Goal: Task Accomplishment & Management: Complete application form

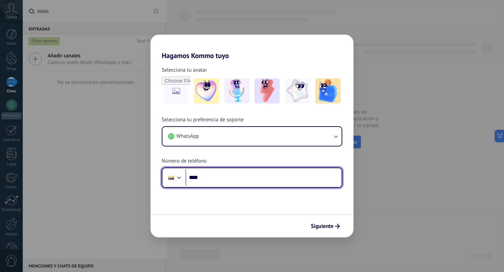
click at [176, 175] on div at bounding box center [179, 177] width 8 height 8
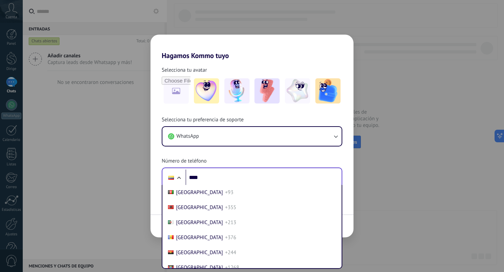
scroll to position [754, 0]
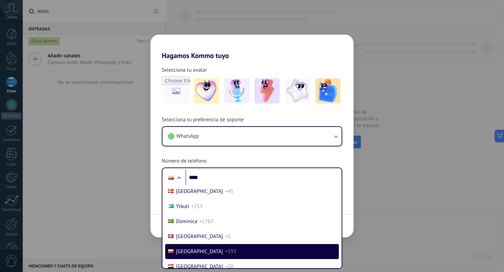
drag, startPoint x: 112, startPoint y: 135, endPoint x: 162, endPoint y: 37, distance: 110.7
click at [112, 135] on div "Hagamos Kommo tuyo Selecciona tu avatar Selecciona tu preferencia de soporte Wh…" at bounding box center [252, 136] width 504 height 272
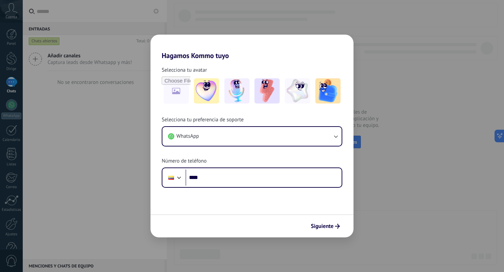
click at [198, 19] on div "Hagamos Kommo tuyo Selecciona tu avatar Selecciona tu preferencia de soporte Wh…" at bounding box center [252, 136] width 504 height 272
click at [63, 143] on div "Hagamos Kommo tuyo Selecciona tu avatar Selecciona tu preferencia de soporte Wh…" at bounding box center [252, 136] width 504 height 272
